Goal: Go to known website: Access a specific website the user already knows

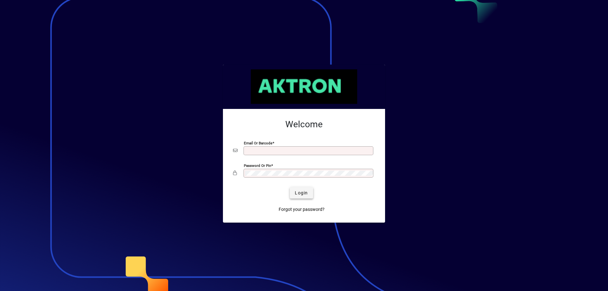
type input "**********"
click at [307, 193] on span "Login" at bounding box center [301, 193] width 13 height 7
